Goal: Transaction & Acquisition: Purchase product/service

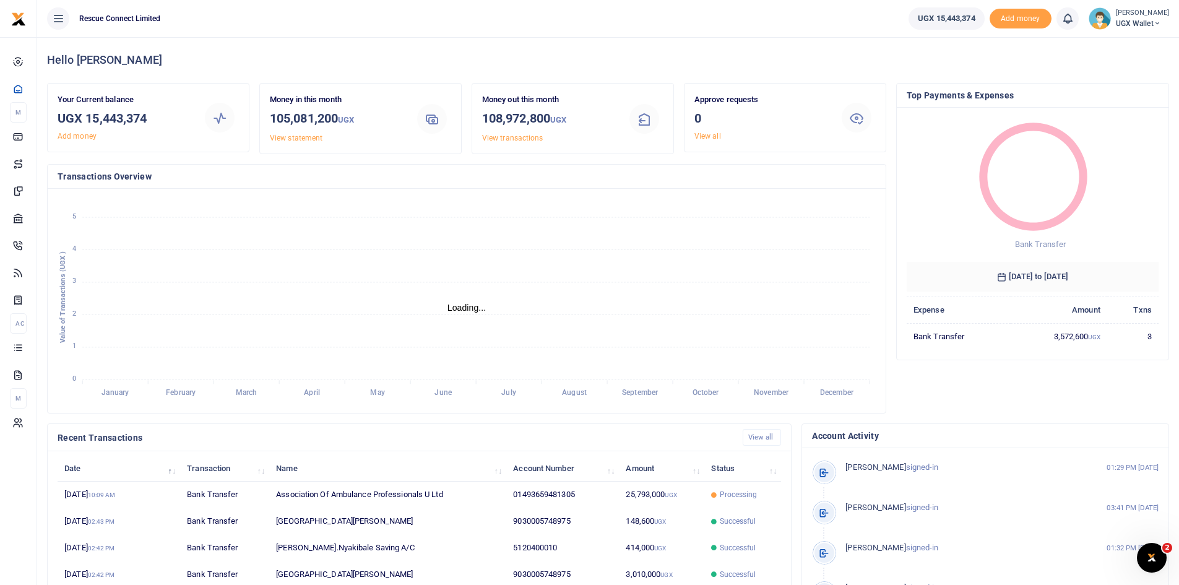
scroll to position [10, 10]
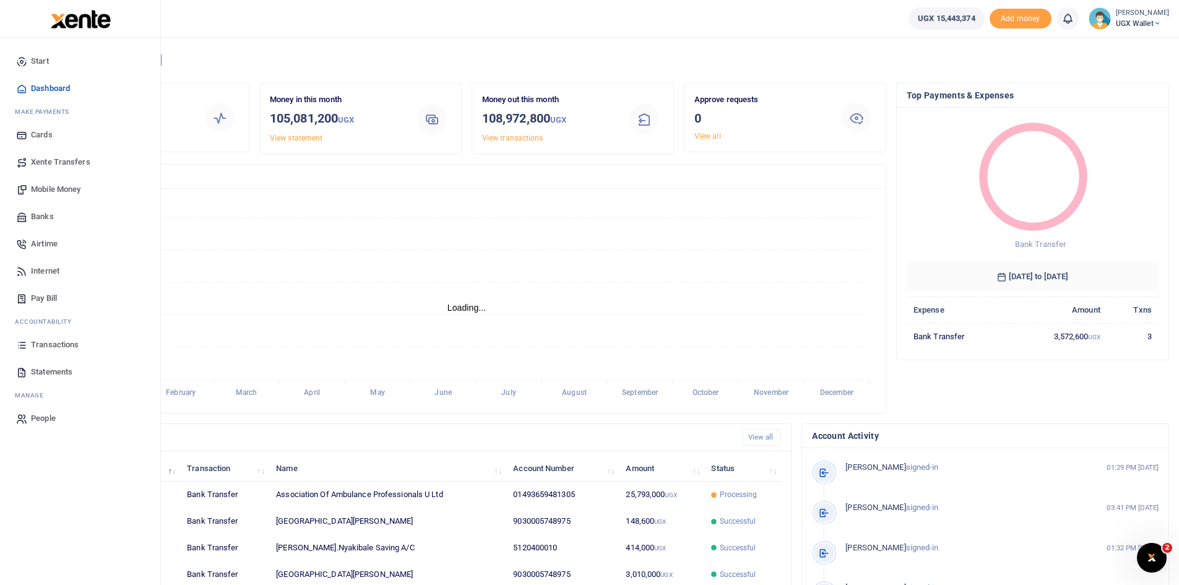
click at [57, 189] on span "Mobile Money" at bounding box center [56, 189] width 50 height 12
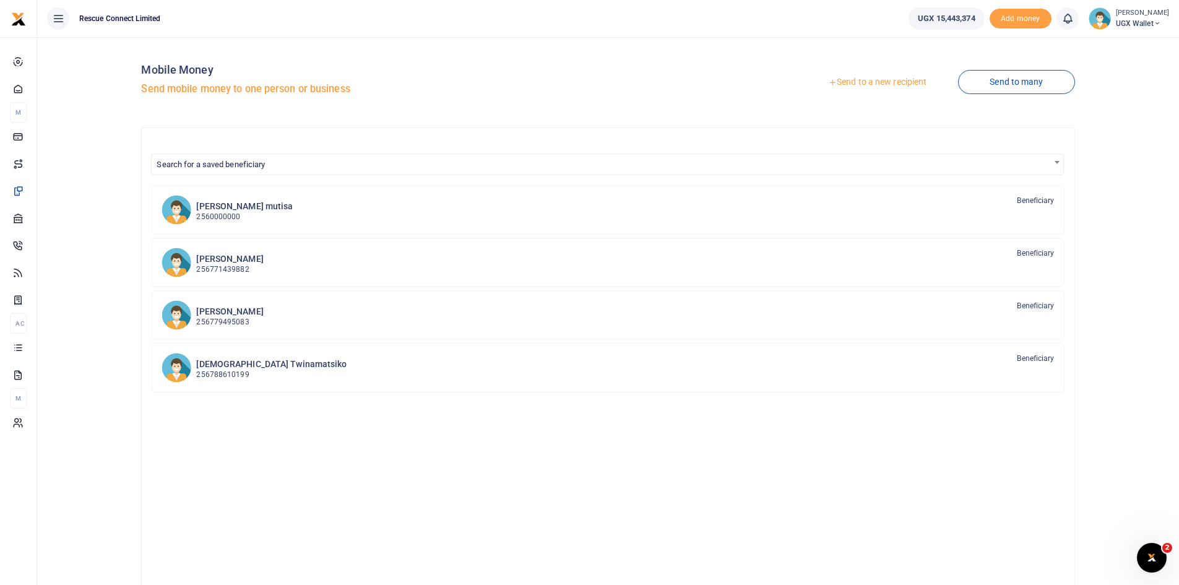
click at [889, 79] on link "Send to a new recipient" at bounding box center [878, 82] width 162 height 22
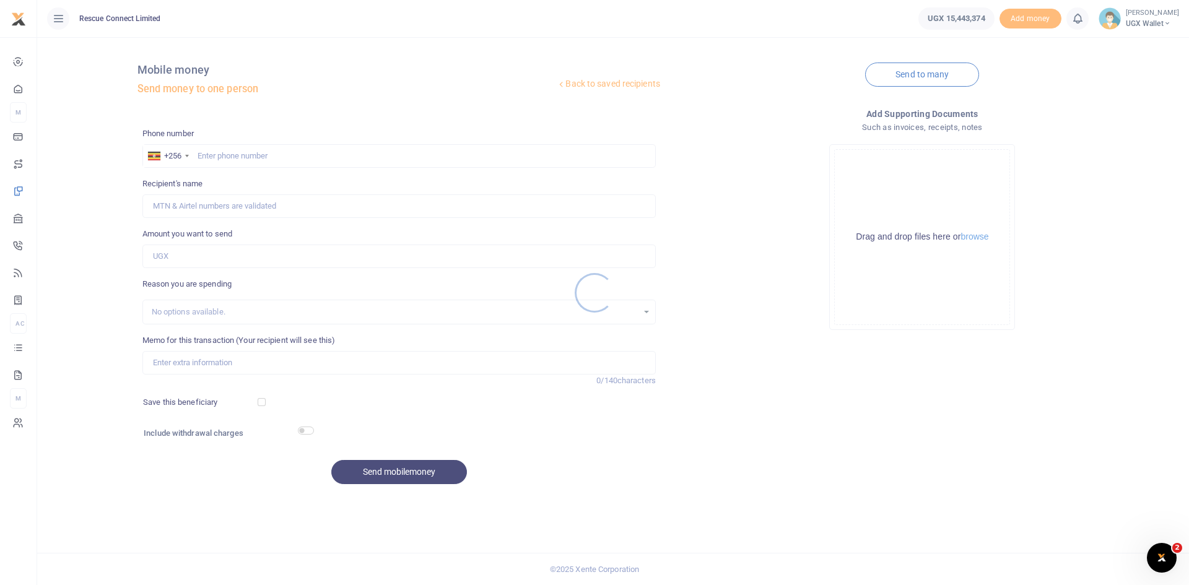
click at [284, 151] on div at bounding box center [594, 292] width 1189 height 585
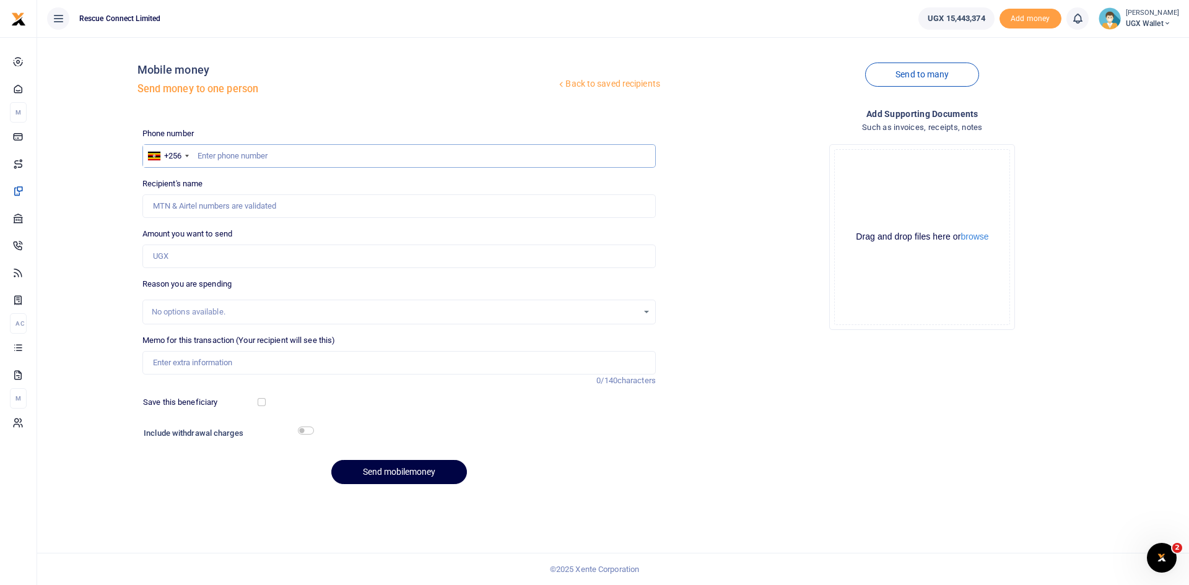
click at [284, 151] on input "text" at bounding box center [398, 156] width 513 height 24
type input "781436071"
type input "Isaac Dias Mundeyi"
type input "781436071"
click at [229, 251] on input "Amount you want to send" at bounding box center [398, 257] width 513 height 24
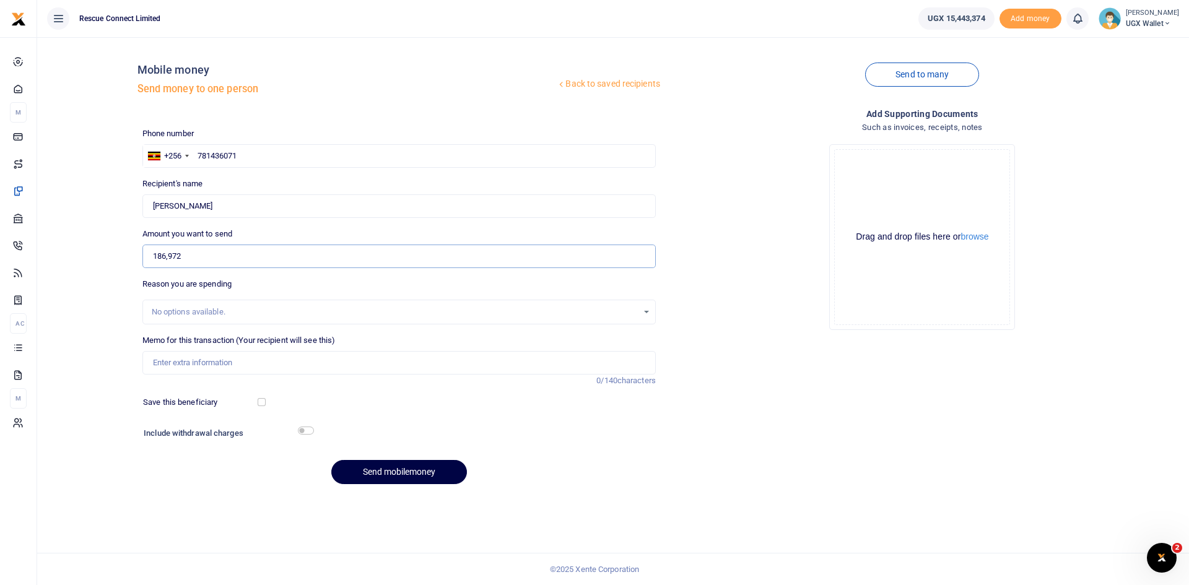
type input "186,972"
click at [202, 357] on input "Memo for this transaction (Your recipient will see this)" at bounding box center [398, 363] width 513 height 24
type input "[PERSON_NAME] [DATE] WHT tax"
click at [407, 474] on button "Send mobilemoney" at bounding box center [399, 472] width 136 height 24
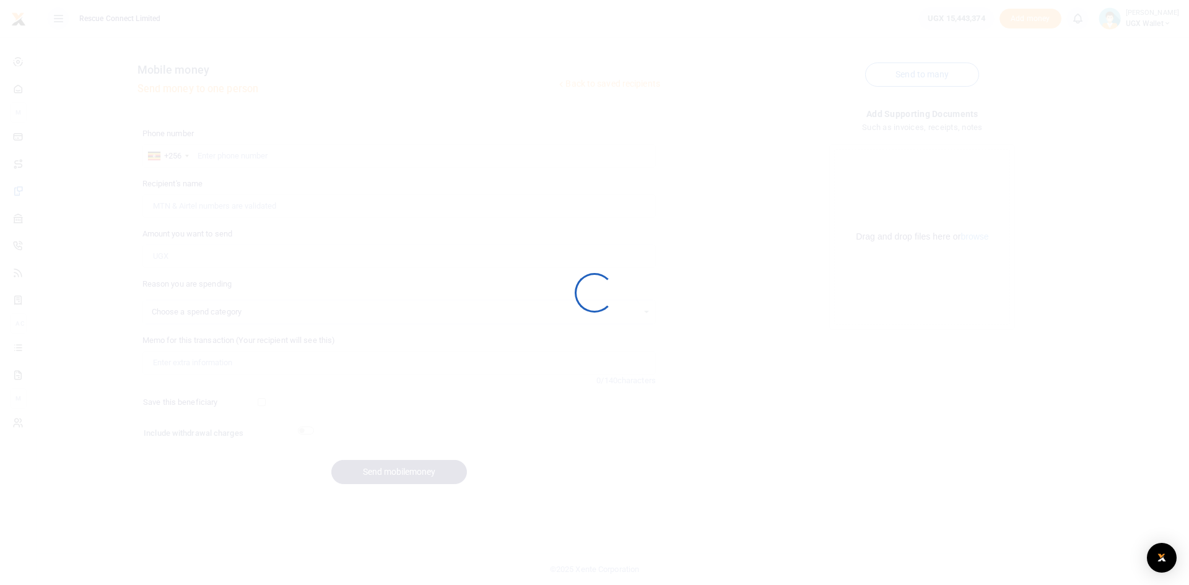
select select
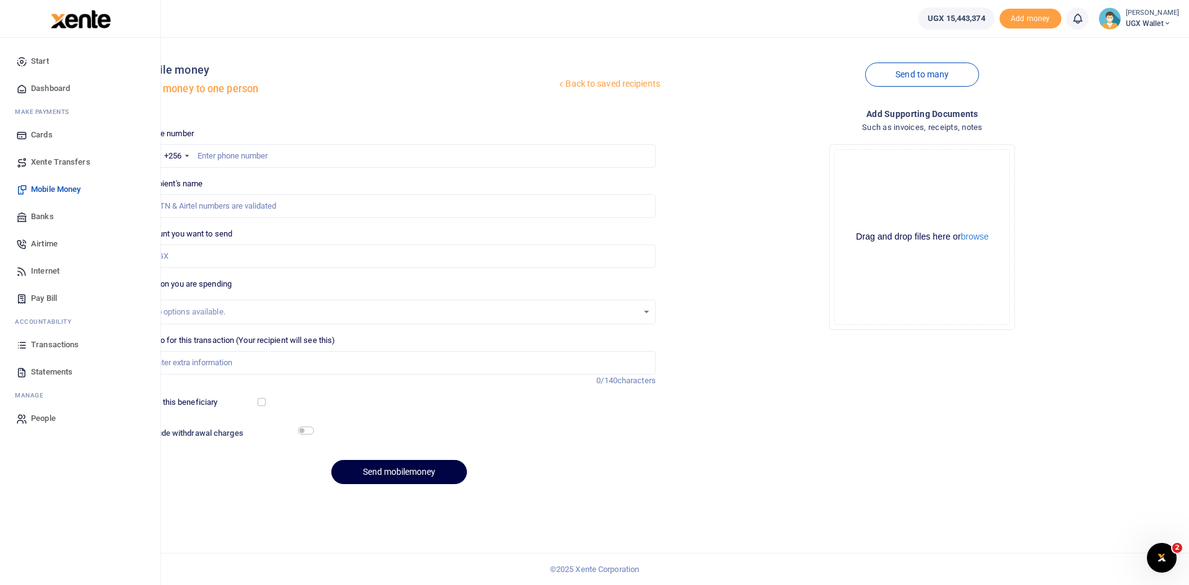
click at [63, 343] on span "Transactions" at bounding box center [55, 345] width 48 height 12
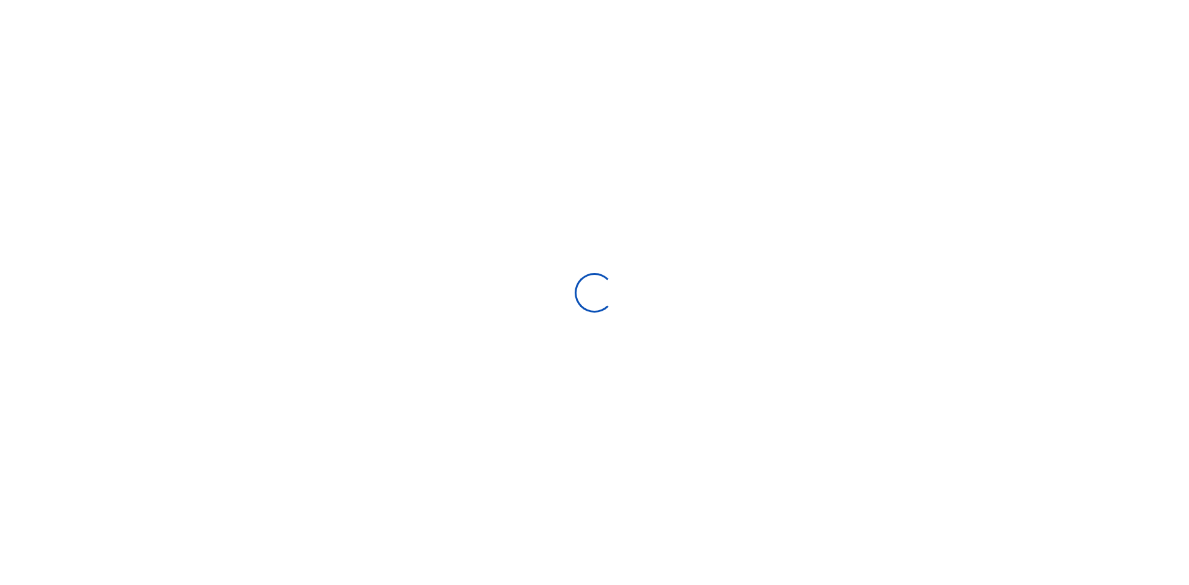
select select
type input "[DATE] - [DATE]"
